Goal: Navigation & Orientation: Find specific page/section

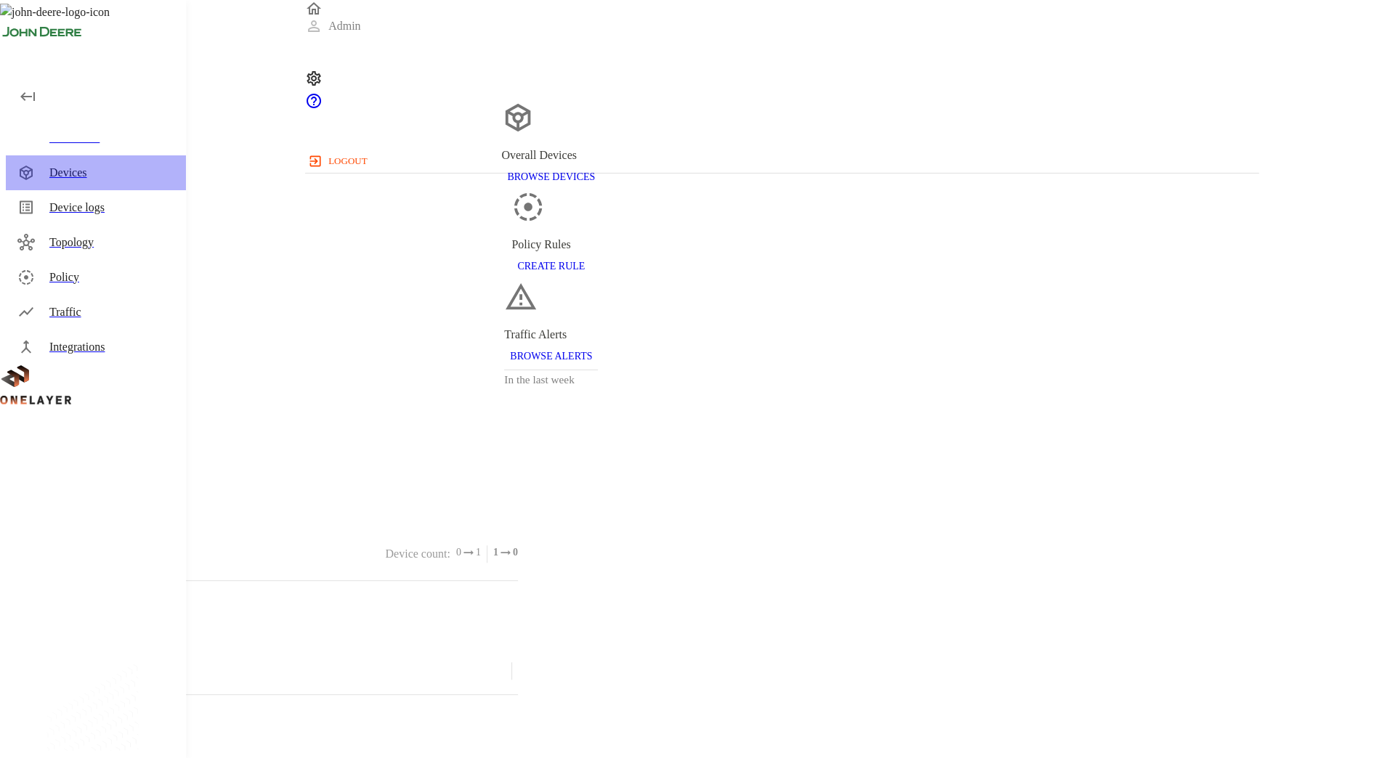
click at [78, 160] on div "Devices" at bounding box center [96, 172] width 180 height 35
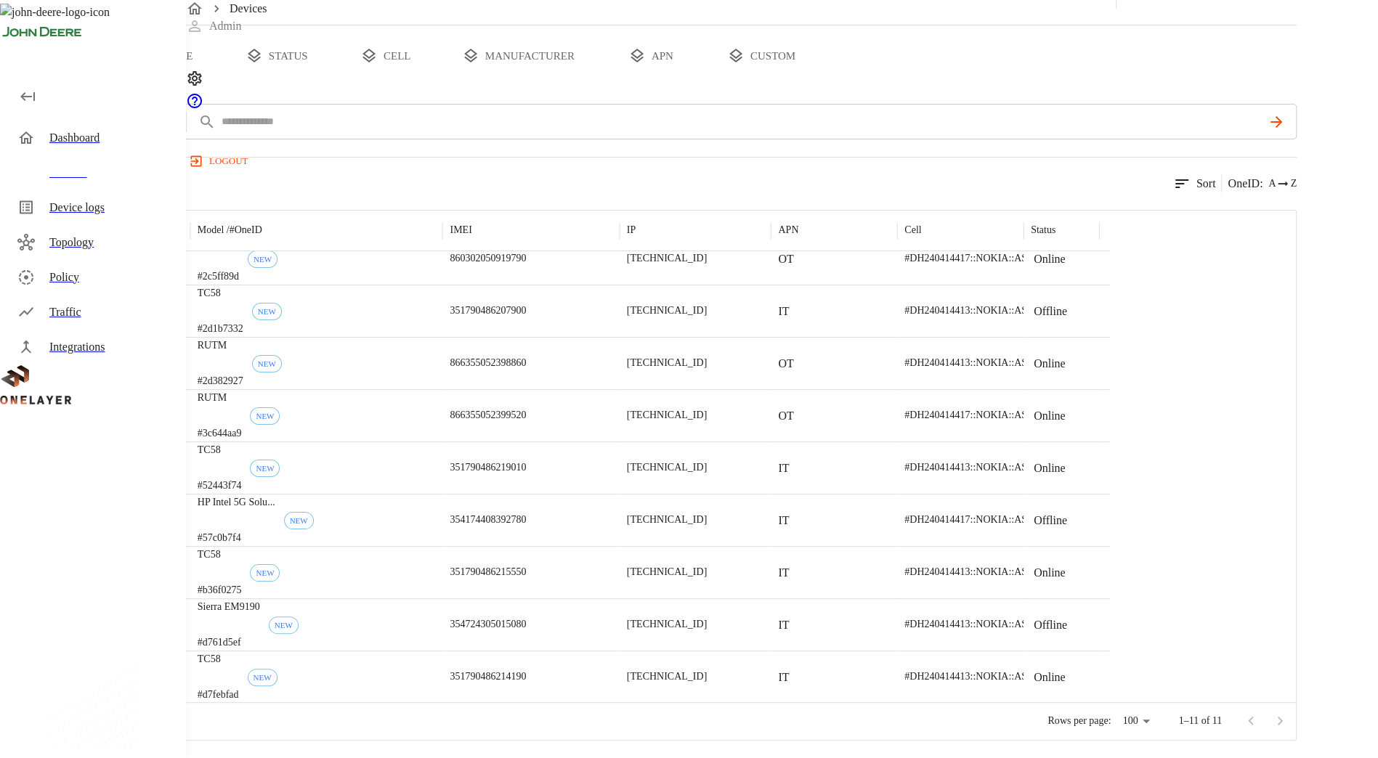
scroll to position [113, 0]
click at [222, 54] on button "type" at bounding box center [167, 55] width 109 height 61
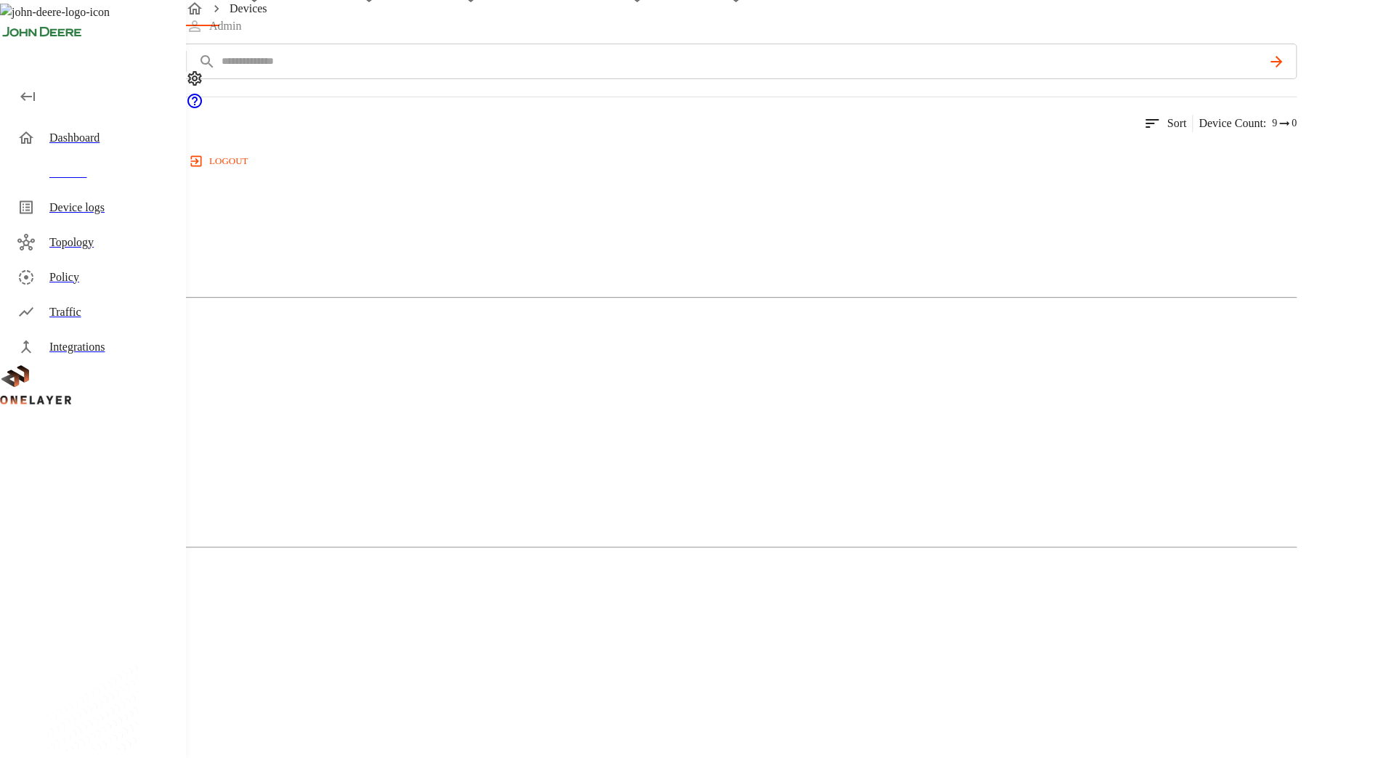
scroll to position [0, 0]
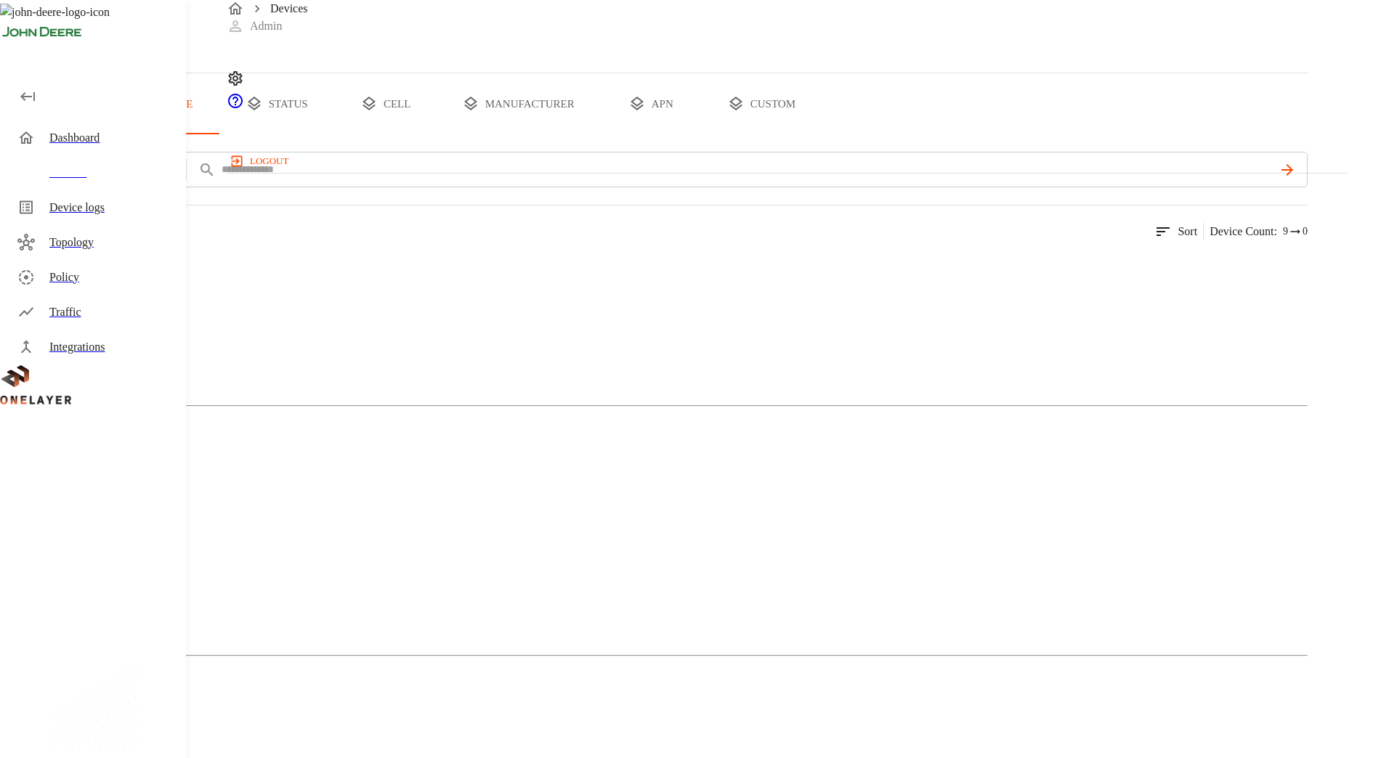
click at [556, 537] on div "Cellular Router" at bounding box center [653, 573] width 1307 height 73
click at [93, 758] on img at bounding box center [61, 766] width 64 height 17
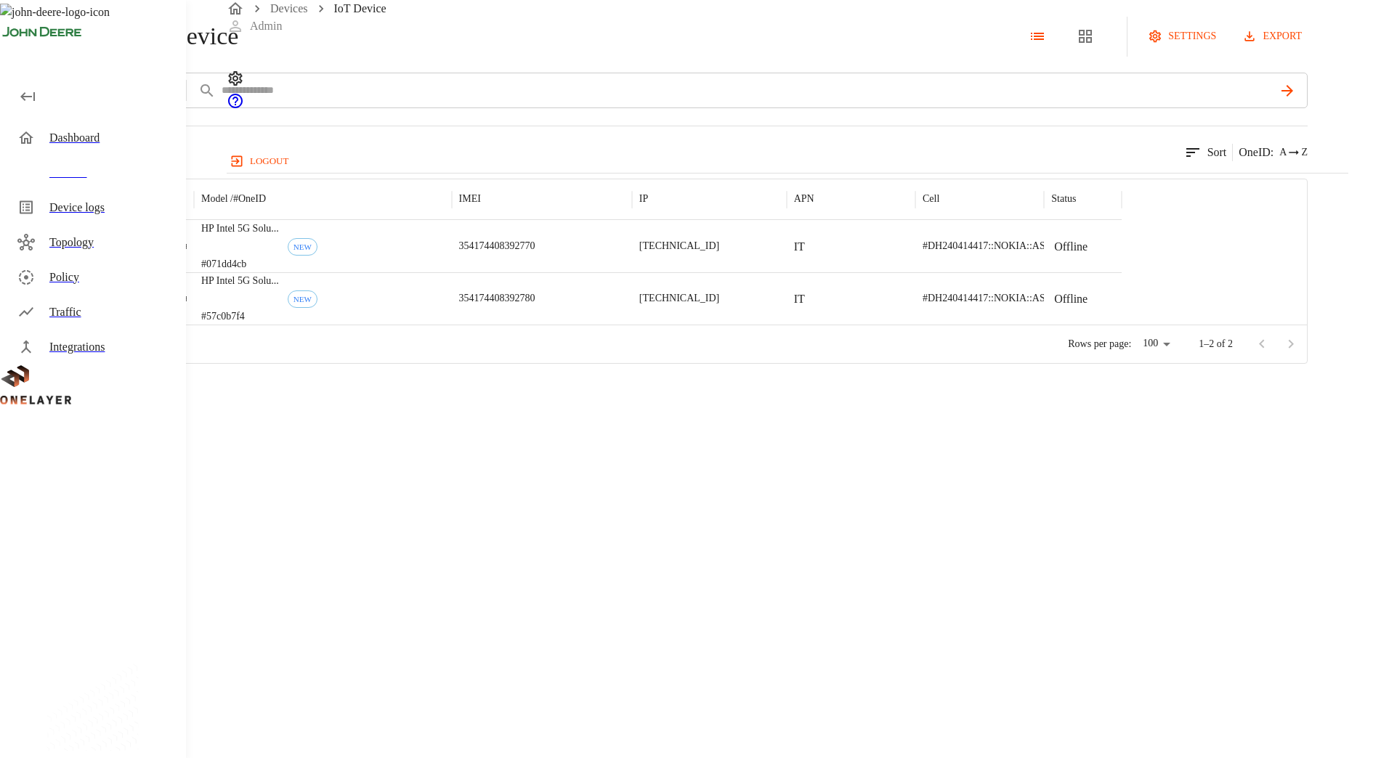
click at [128, 143] on div "Dashboard" at bounding box center [111, 137] width 125 height 17
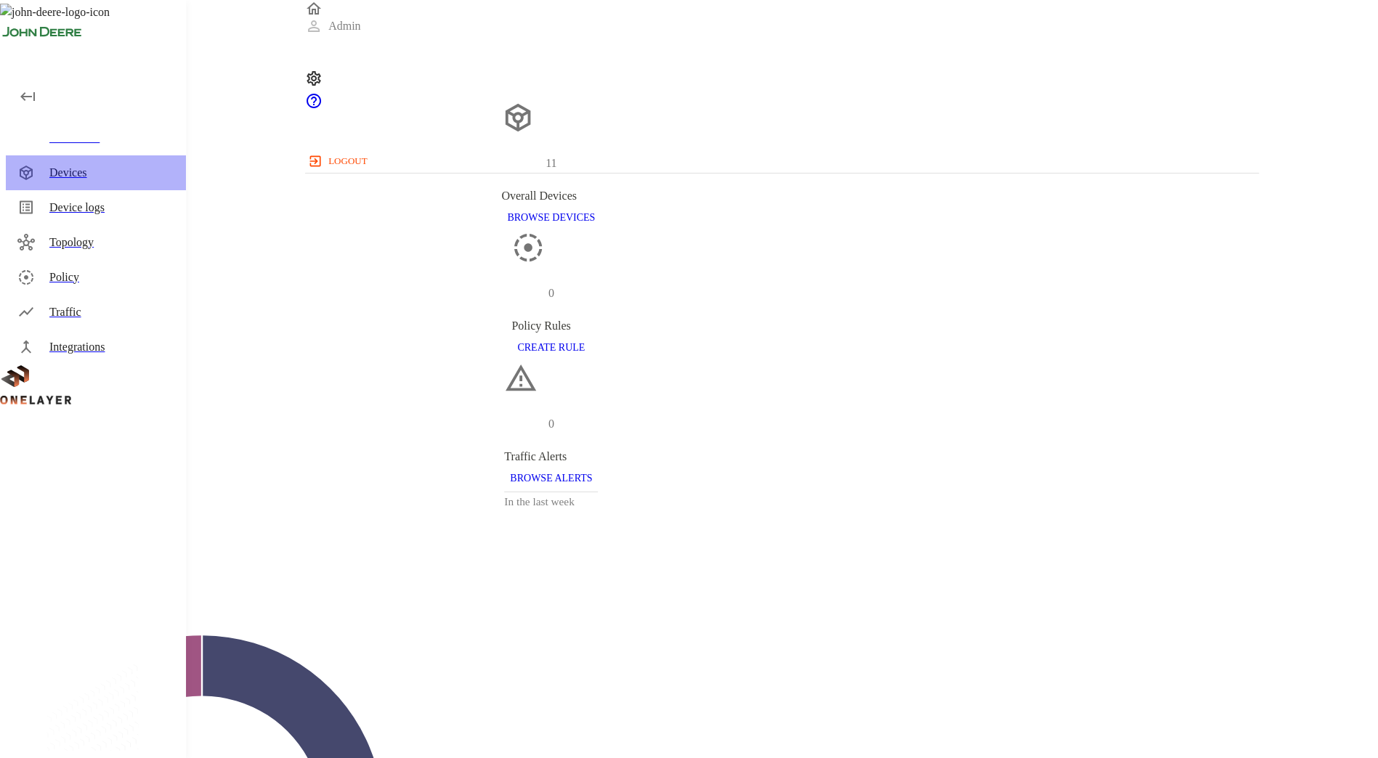
click at [147, 186] on div "Devices" at bounding box center [96, 172] width 180 height 35
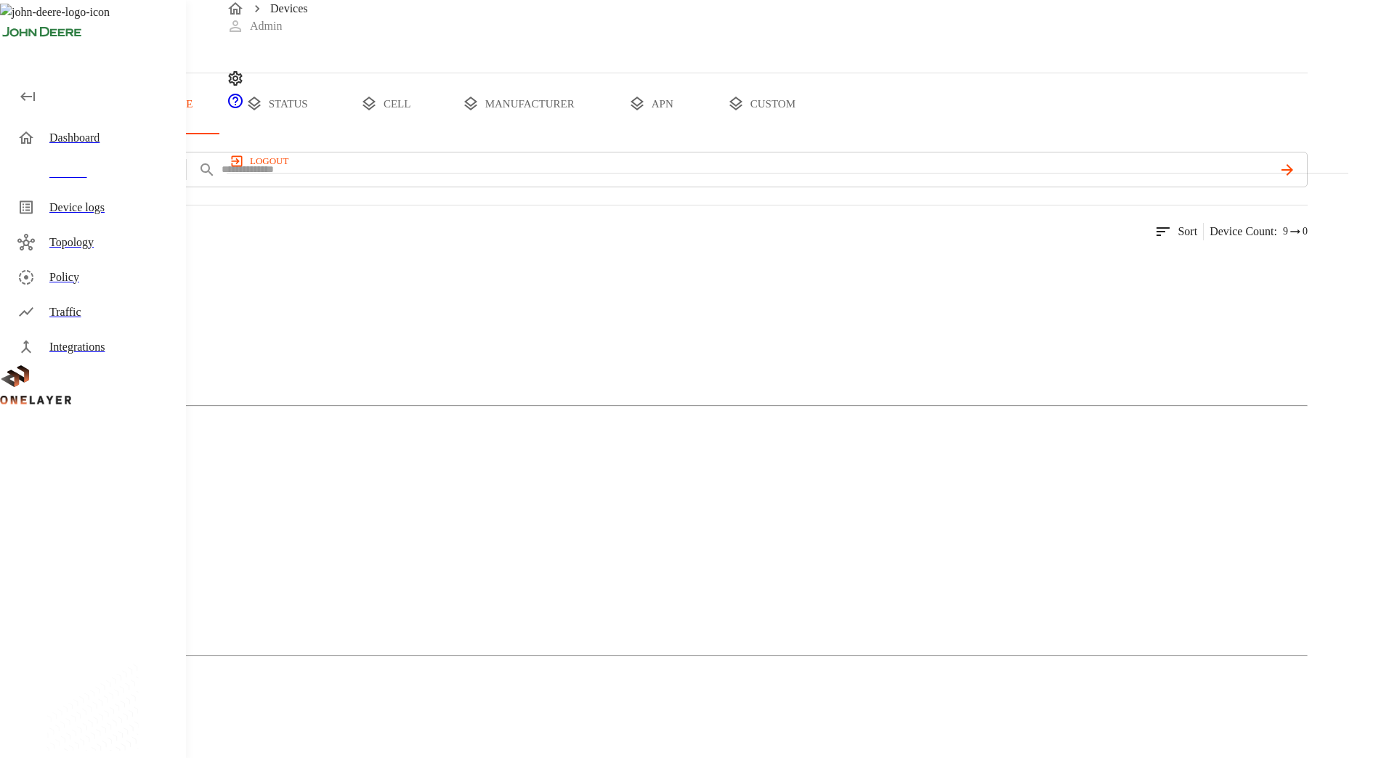
click at [337, 304] on p "Mobile Phone" at bounding box center [653, 295] width 1307 height 17
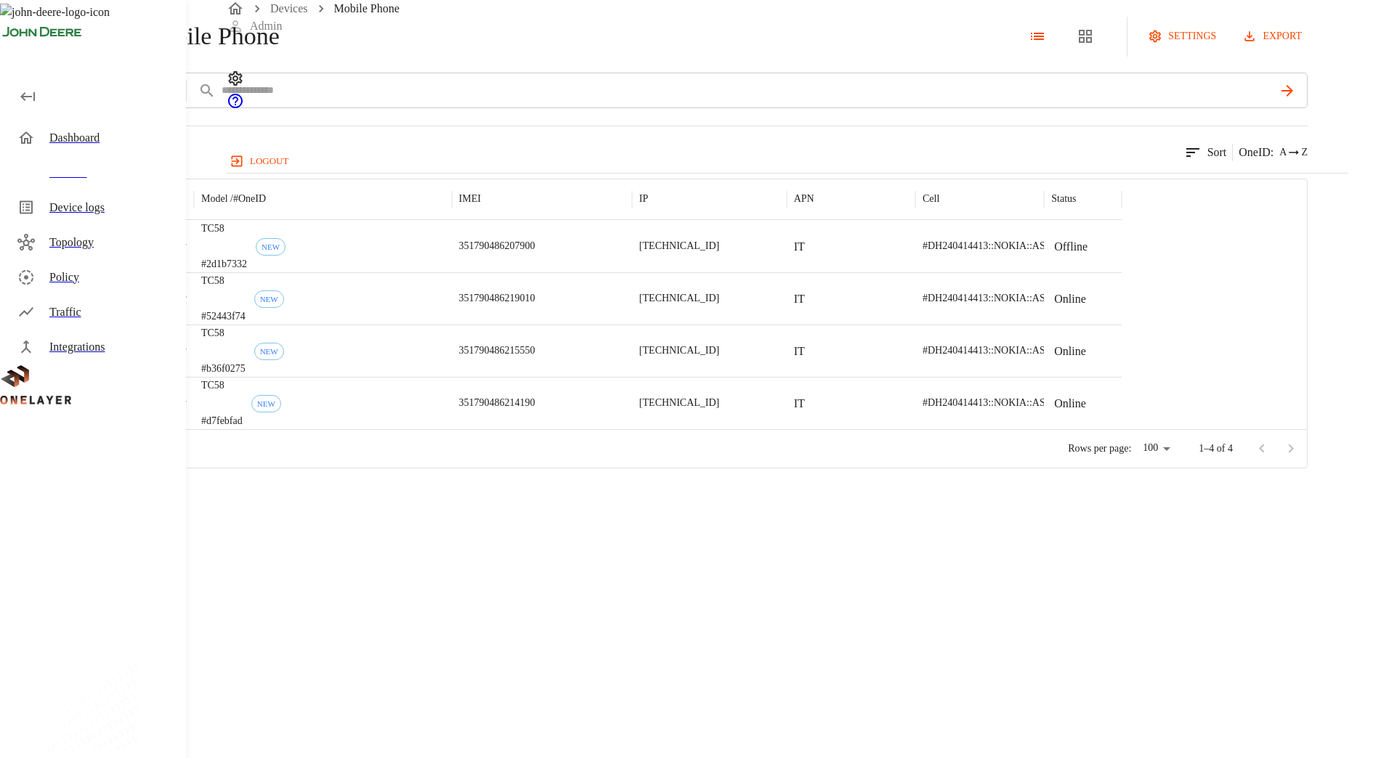
click at [16, 44] on icon at bounding box center [8, 36] width 16 height 16
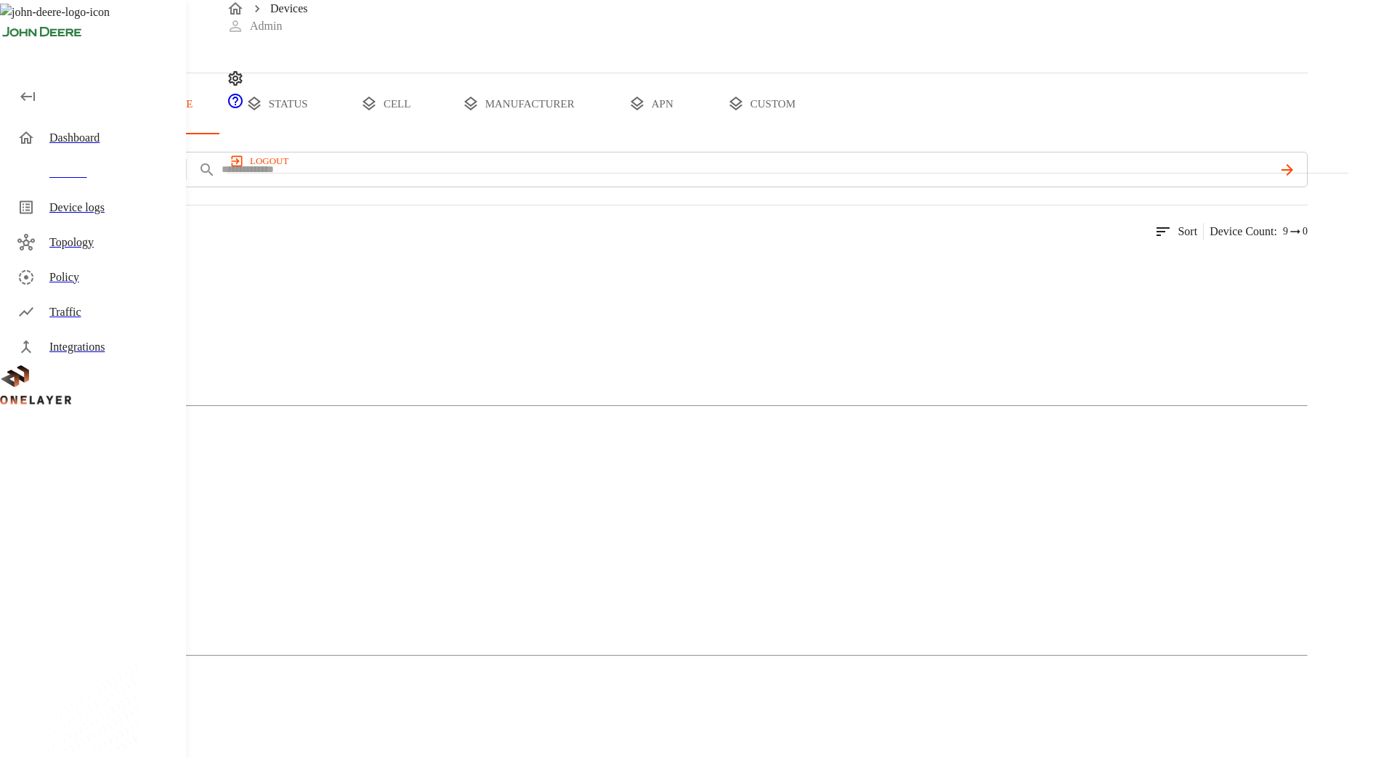
click at [577, 537] on div "Cellular Router" at bounding box center [653, 573] width 1307 height 73
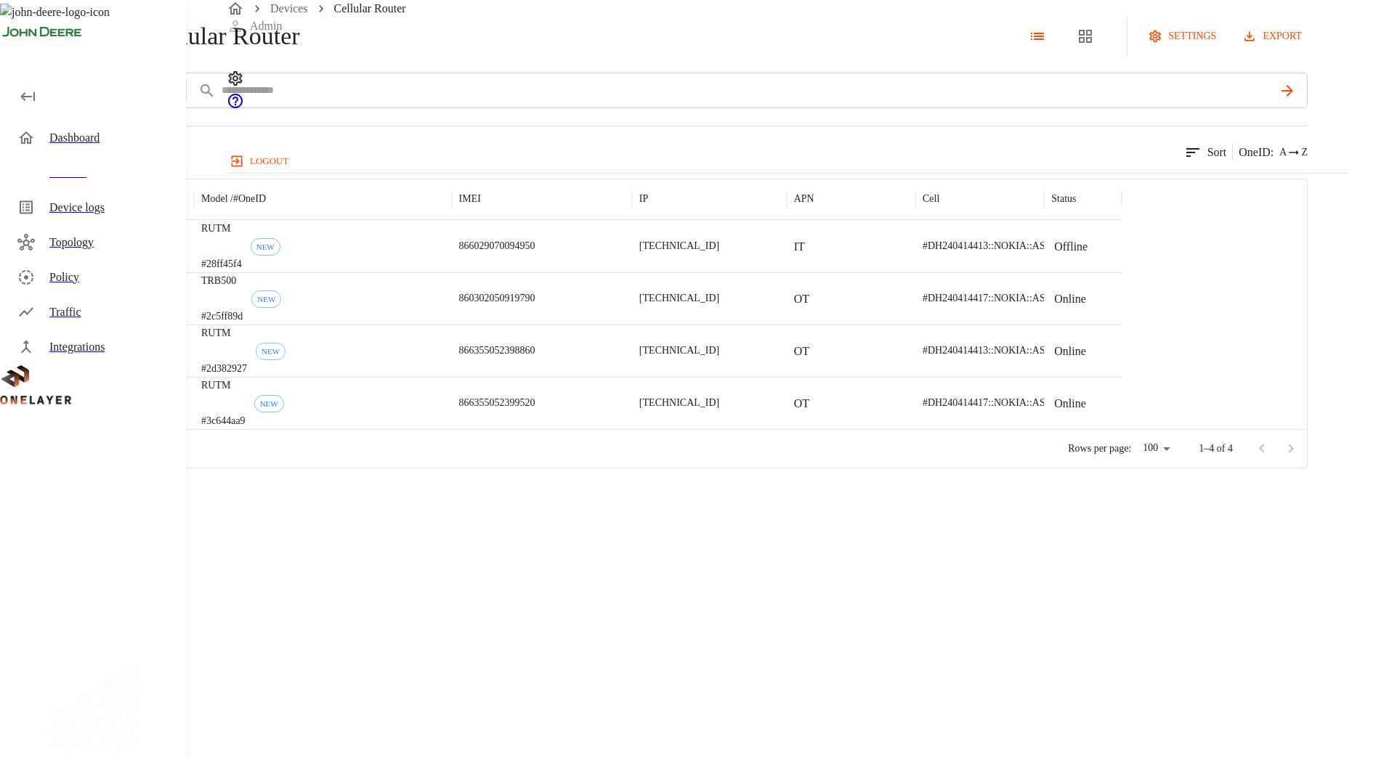
click at [222, 97] on div "Cellular Router settings export add filter IMEI **** 4 results match your crite…" at bounding box center [694, 234] width 1389 height 468
click at [224, 89] on div "Cellular Router settings export add filter IMEI **** 4 results match your crite…" at bounding box center [694, 234] width 1389 height 468
click at [16, 44] on icon at bounding box center [8, 36] width 16 height 16
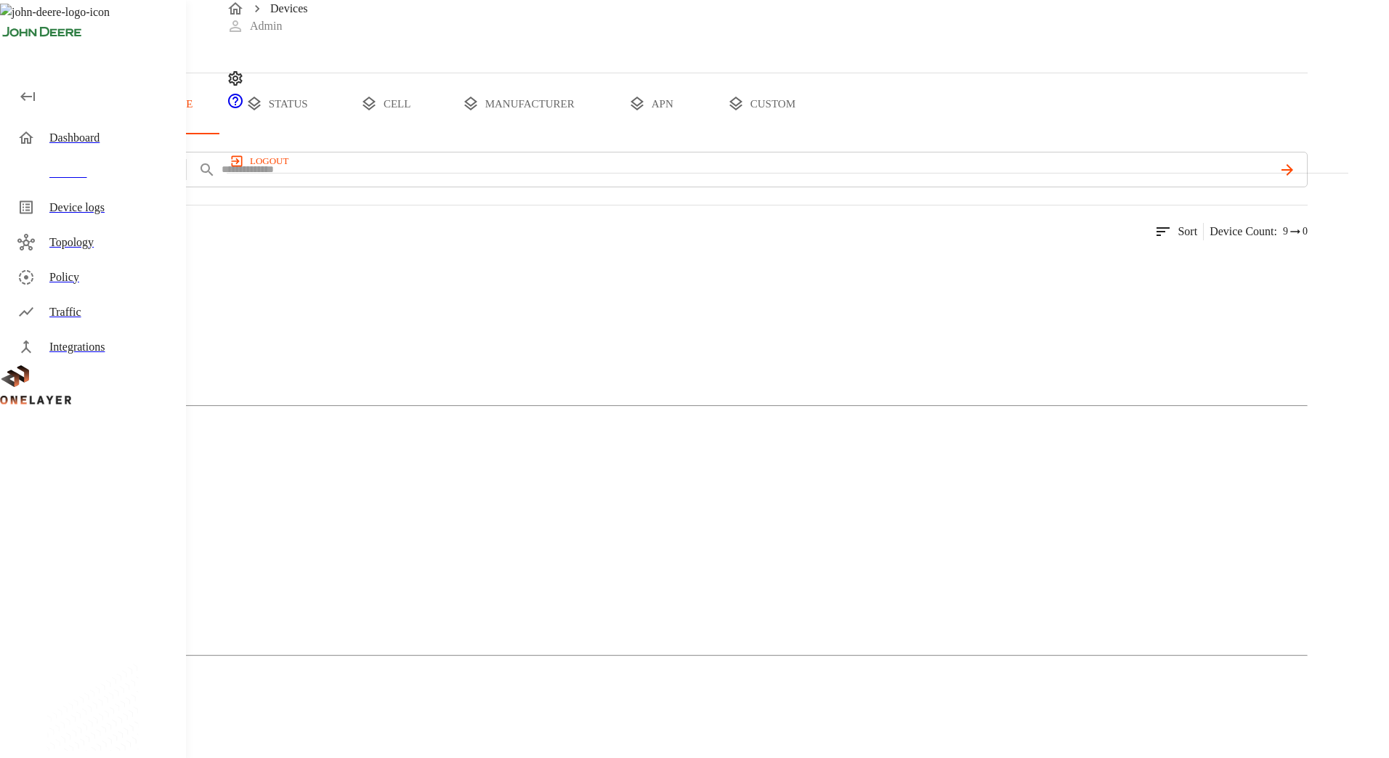
click at [376, 360] on div "Mobile Phone" at bounding box center [653, 323] width 1307 height 73
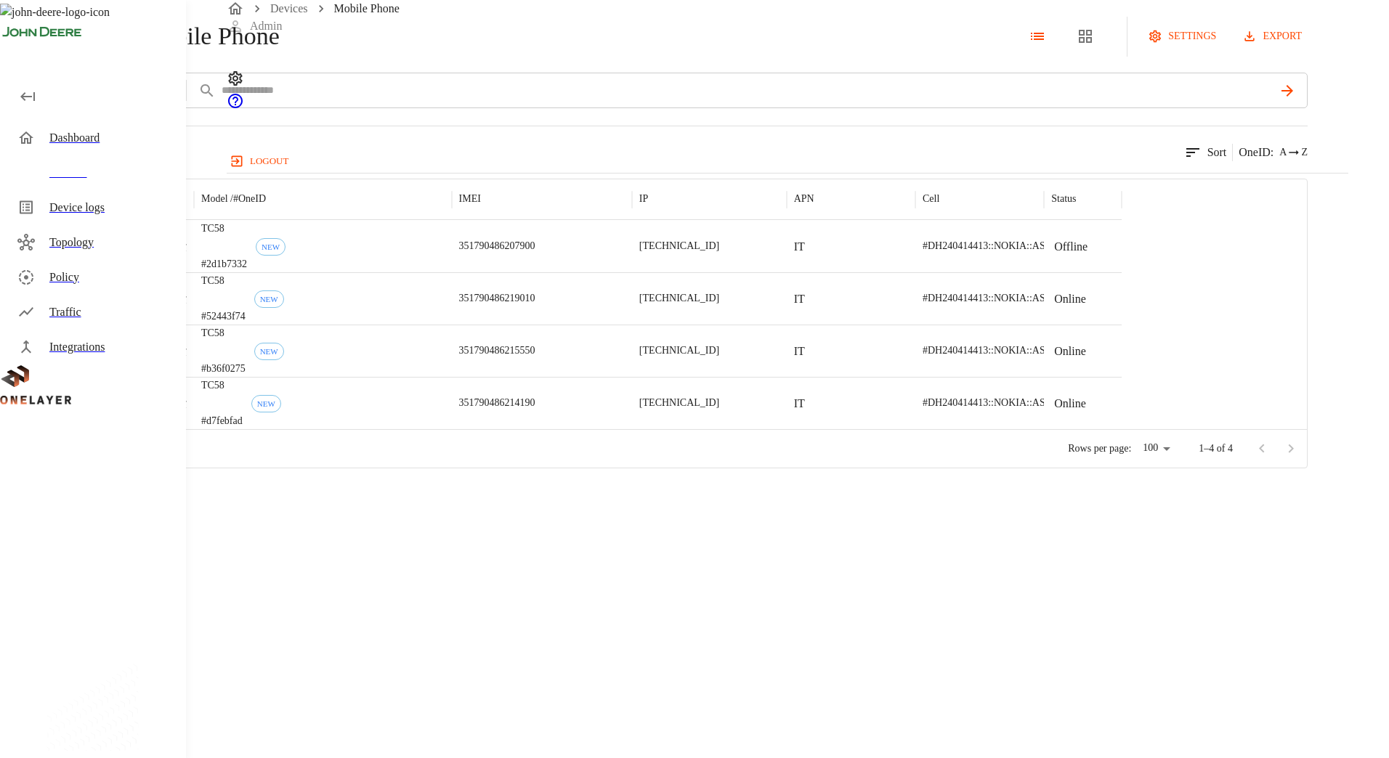
click at [16, 44] on icon at bounding box center [8, 36] width 16 height 16
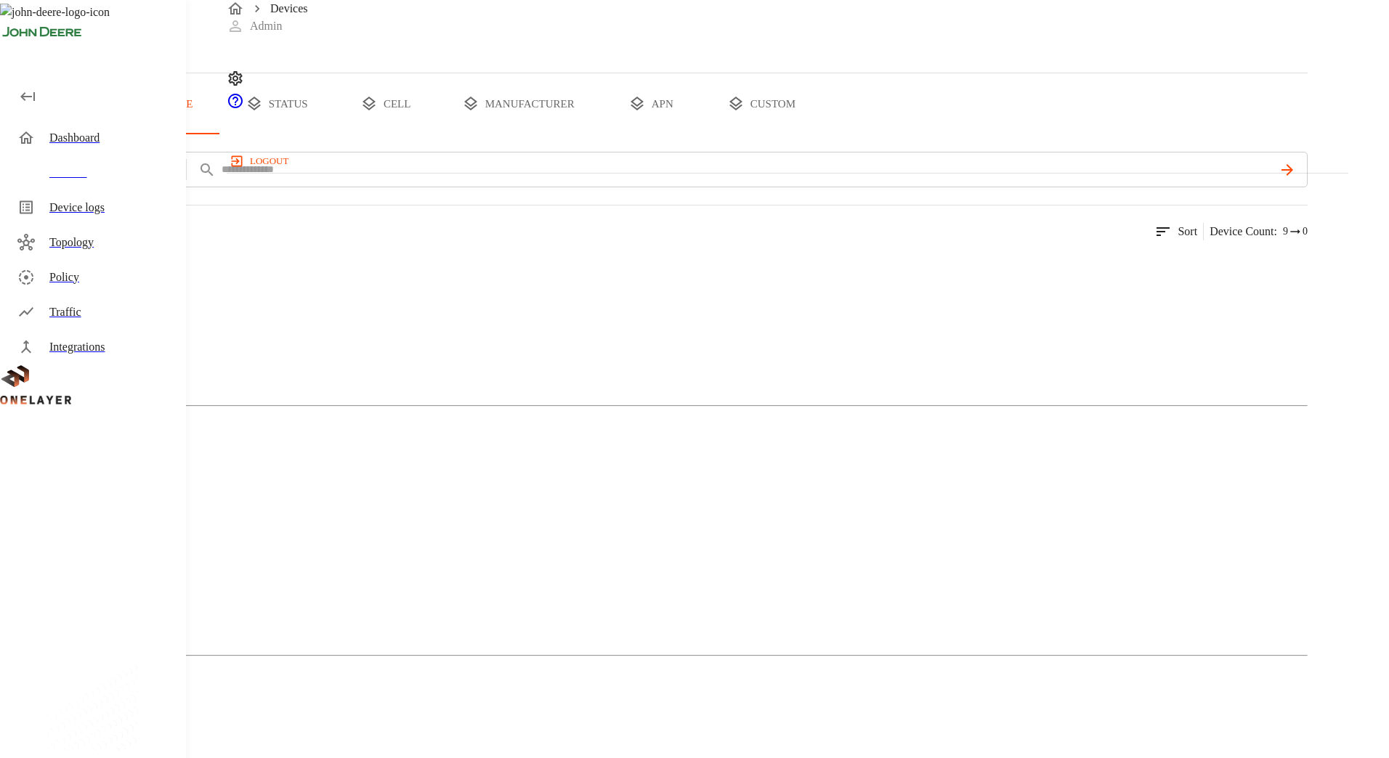
click at [569, 537] on div "Cellular Router" at bounding box center [653, 573] width 1307 height 73
